Goal: Task Accomplishment & Management: Use online tool/utility

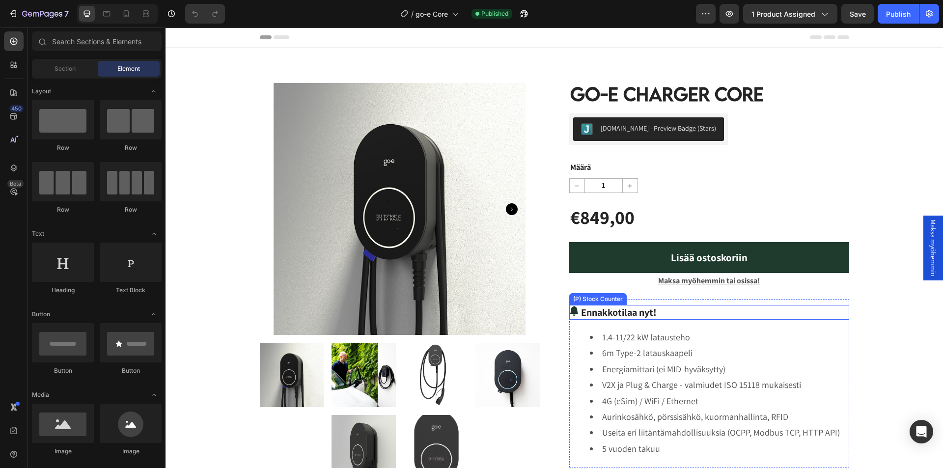
click at [648, 310] on p "Ennakkotilaa nyt!" at bounding box center [619, 312] width 76 height 15
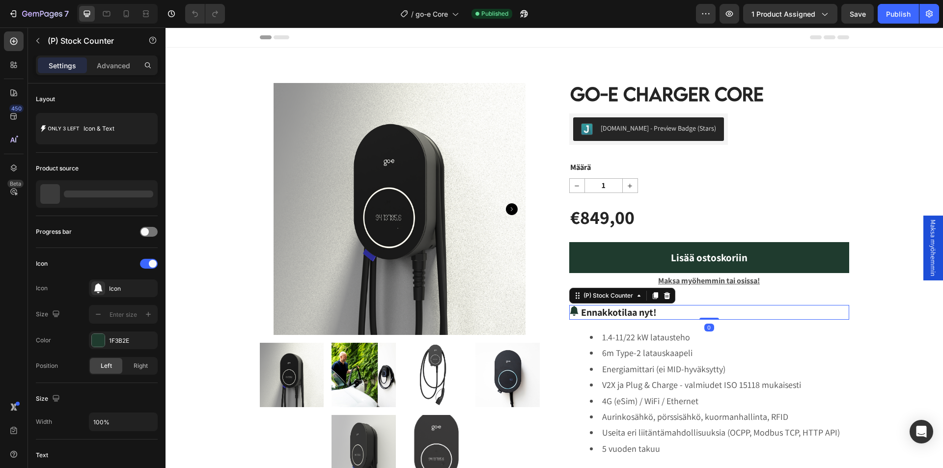
click at [648, 314] on p "Ennakkotilaa nyt!" at bounding box center [619, 312] width 76 height 15
click at [650, 314] on p "Ennakkotilaa nyt!" at bounding box center [619, 312] width 76 height 15
click at [650, 310] on p "Ennakkotilaa nyt!" at bounding box center [619, 312] width 76 height 15
click at [648, 314] on p "Ennakkotilaa nyt!" at bounding box center [619, 312] width 76 height 15
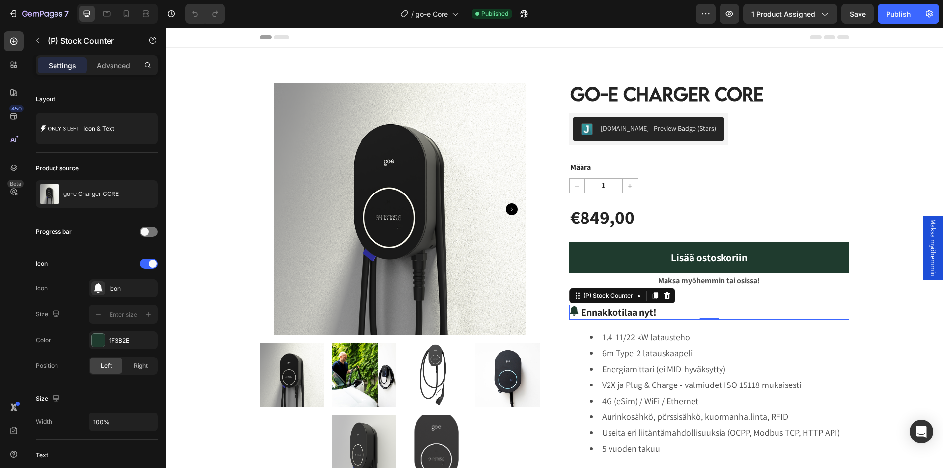
click at [648, 314] on p "Ennakkotilaa nyt!" at bounding box center [619, 312] width 76 height 15
click at [632, 311] on p "Ennakkotilaa nyt!" at bounding box center [619, 312] width 76 height 15
click at [601, 298] on div "(P) Stock Counter" at bounding box center [609, 295] width 54 height 9
click at [665, 294] on icon at bounding box center [667, 295] width 6 height 7
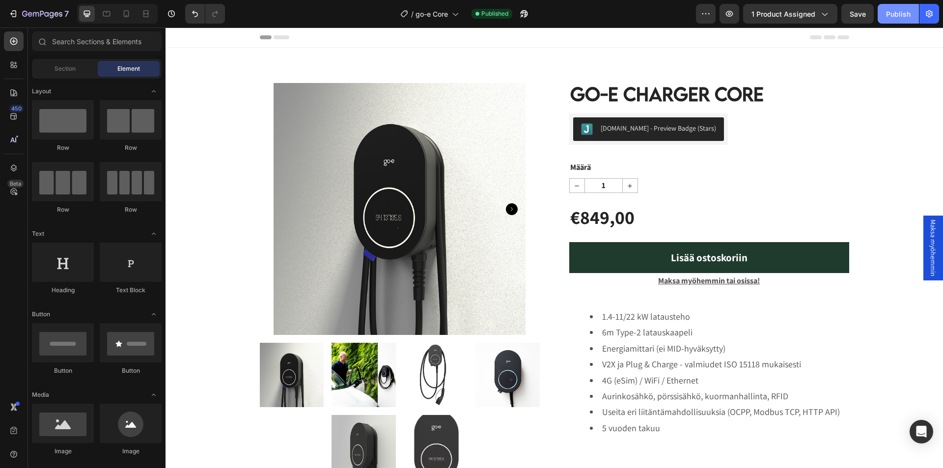
click at [889, 9] on div "Publish" at bounding box center [898, 14] width 25 height 10
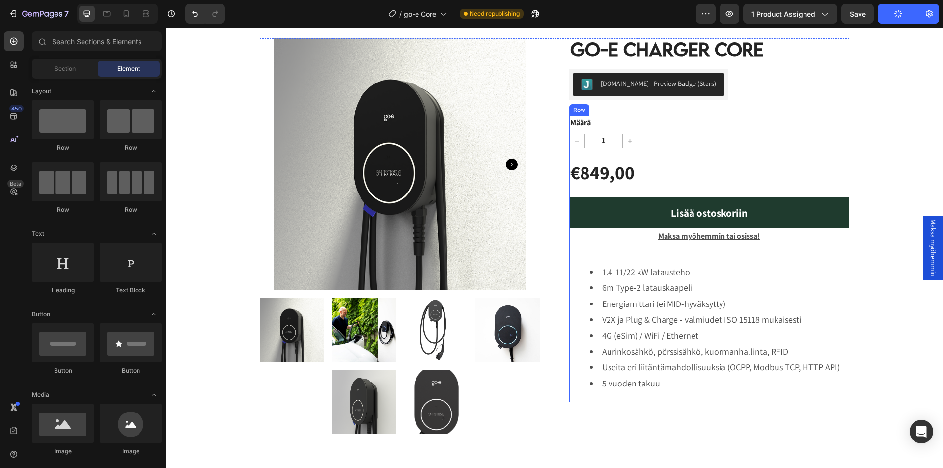
scroll to position [49, 0]
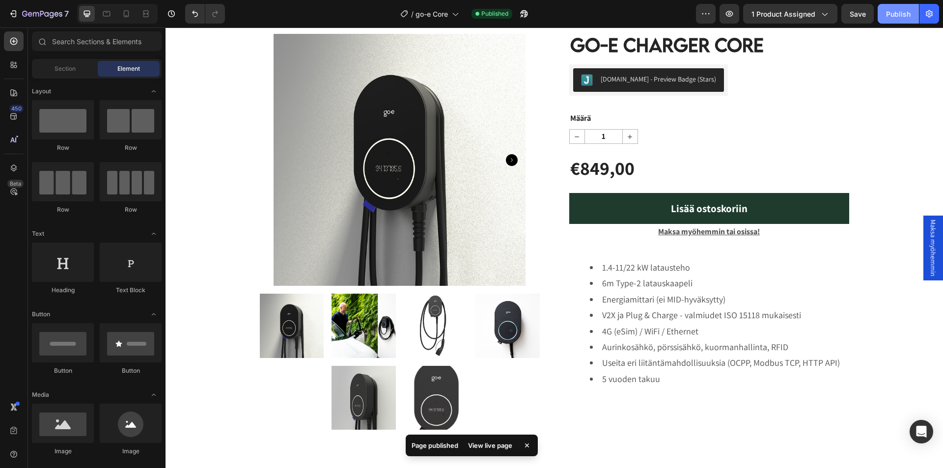
click at [900, 9] on div "Publish" at bounding box center [898, 14] width 25 height 10
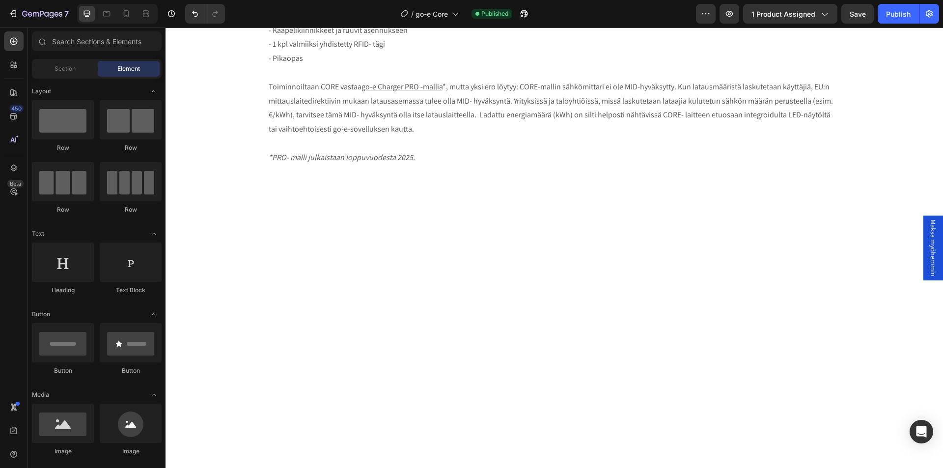
scroll to position [0, 0]
